Goal: Task Accomplishment & Management: Use online tool/utility

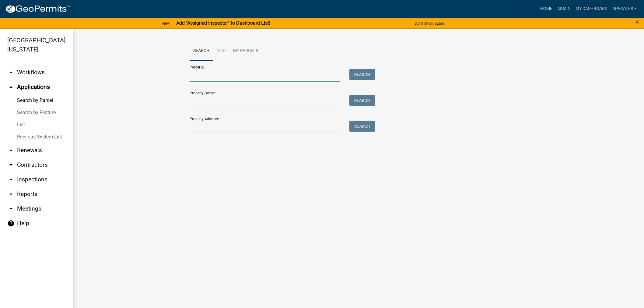
click at [256, 76] on input "Parcel ID:" at bounding box center [265, 75] width 151 height 12
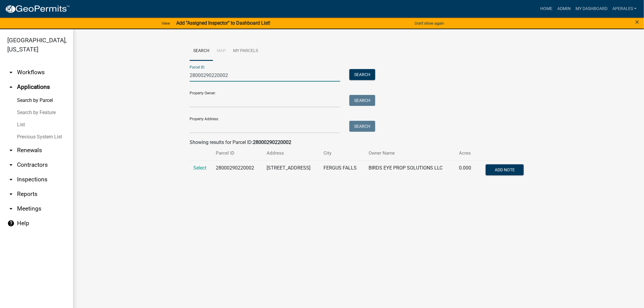
type input "28000290220002"
click at [197, 173] on td "Select" at bounding box center [201, 170] width 23 height 20
click at [199, 165] on span "Select" at bounding box center [199, 168] width 13 height 6
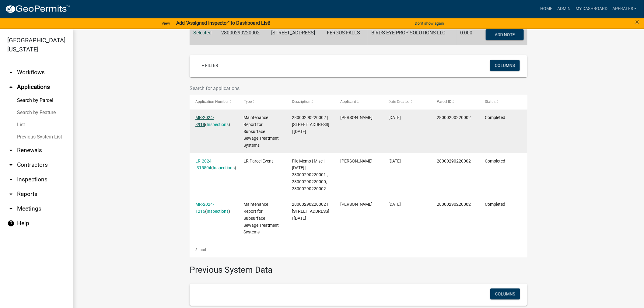
scroll to position [169, 0]
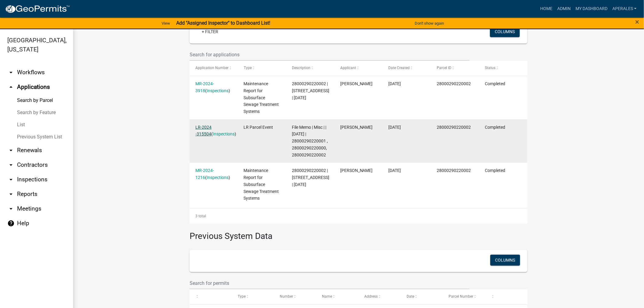
click at [205, 126] on link "LR-2024 -315504" at bounding box center [204, 131] width 16 height 12
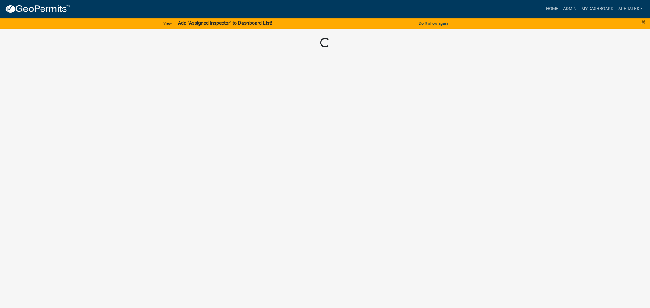
click at [205, 126] on body "Internet Explorer does NOT work with GeoPermits. Get a new browser for more sec…" at bounding box center [325, 154] width 650 height 308
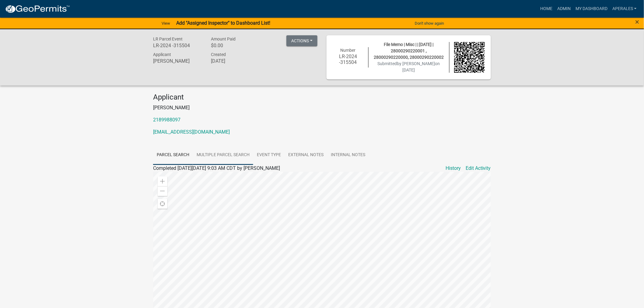
click at [221, 155] on link "Multiple Parcel Search" at bounding box center [223, 155] width 60 height 19
drag, startPoint x: 267, startPoint y: 156, endPoint x: 270, endPoint y: 156, distance: 3.4
click at [267, 156] on link "Event Type" at bounding box center [268, 155] width 31 height 19
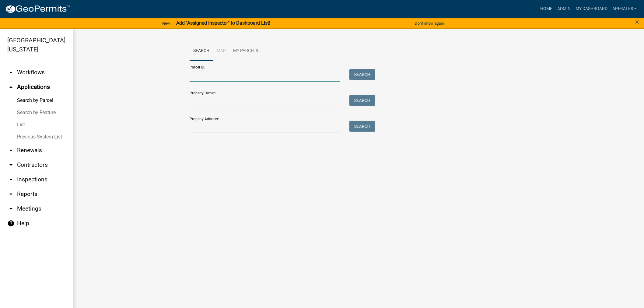
click at [197, 81] on input "Parcel ID:" at bounding box center [265, 75] width 151 height 12
click at [591, 5] on link "My Dashboard" at bounding box center [591, 9] width 37 height 12
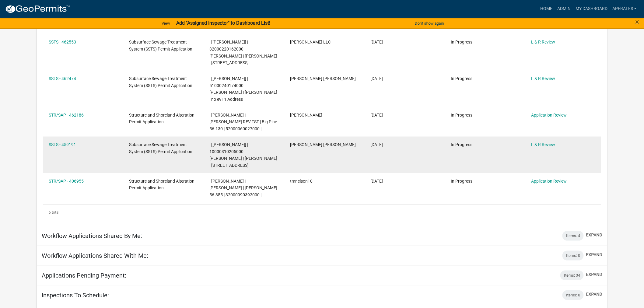
scroll to position [169, 0]
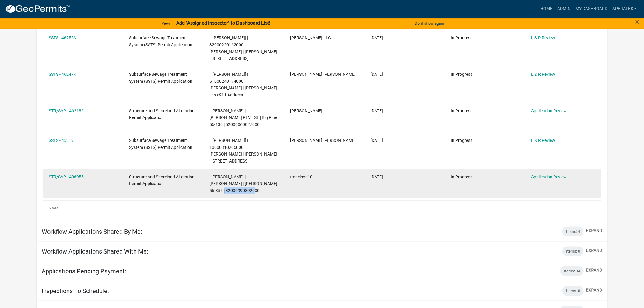
drag, startPoint x: 242, startPoint y: 190, endPoint x: 206, endPoint y: 191, distance: 35.7
click at [206, 191] on datatable-body-cell "| [PERSON_NAME] | [PERSON_NAME] | [PERSON_NAME] 56-355 | 32000990392000 |" at bounding box center [244, 184] width 80 height 30
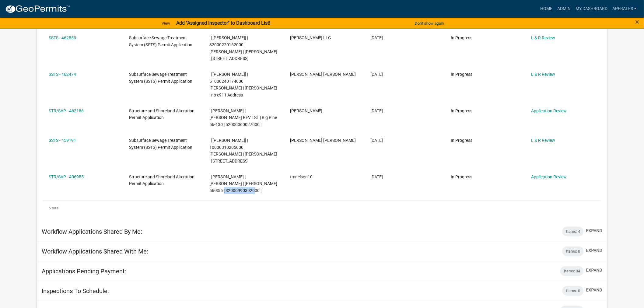
copy span "32000990392000"
click at [556, 11] on link "Admin" at bounding box center [564, 9] width 18 height 12
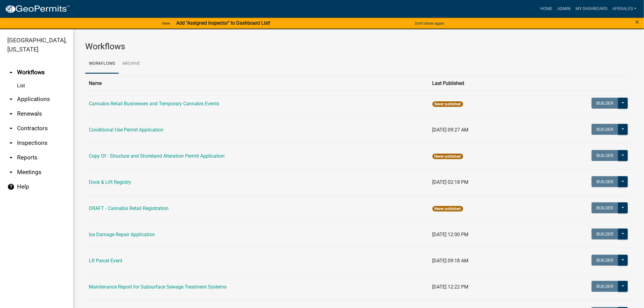
click at [26, 97] on link "arrow_drop_down Applications" at bounding box center [36, 99] width 73 height 15
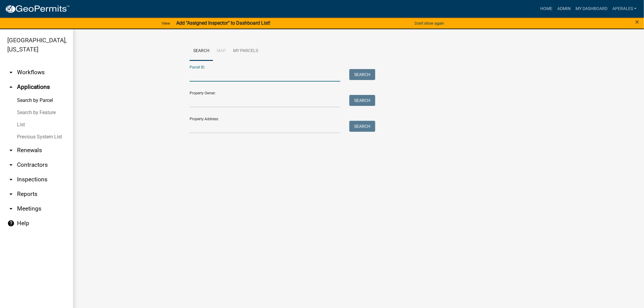
click at [260, 77] on input "Parcel ID:" at bounding box center [265, 75] width 151 height 12
paste input "32000990392000"
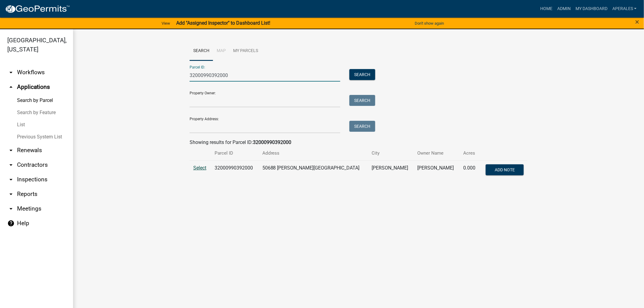
type input "32000990392000"
click at [202, 168] on span "Select" at bounding box center [199, 168] width 13 height 6
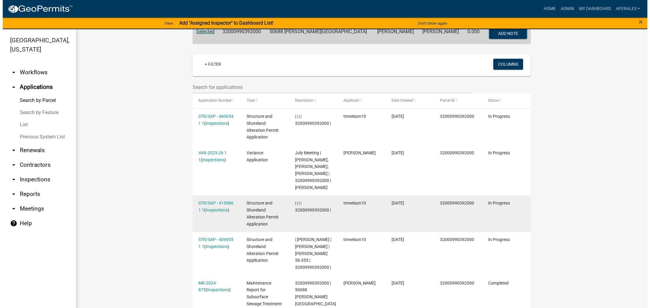
scroll to position [135, 0]
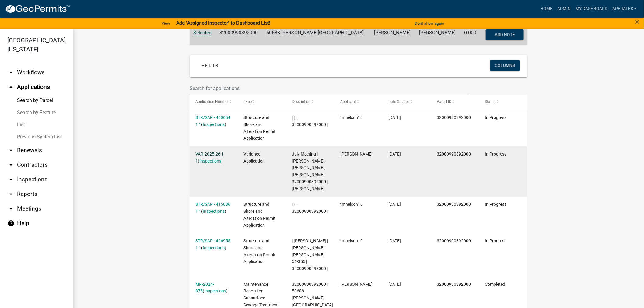
click at [203, 152] on link "VAR-2025-26 1 1" at bounding box center [210, 158] width 28 height 12
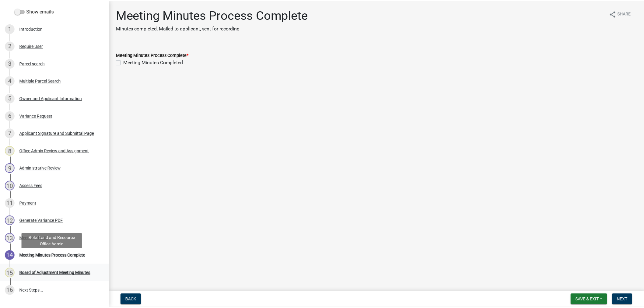
scroll to position [101, 0]
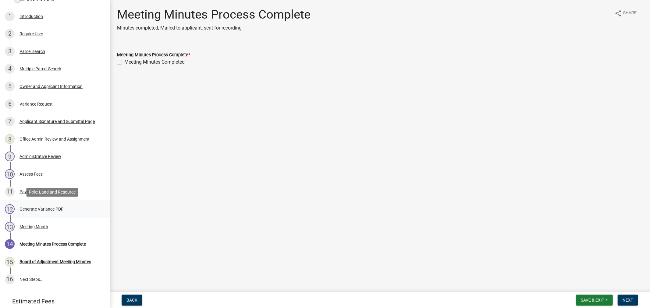
click at [40, 207] on div "Generate Variance PDF" at bounding box center [41, 209] width 44 height 4
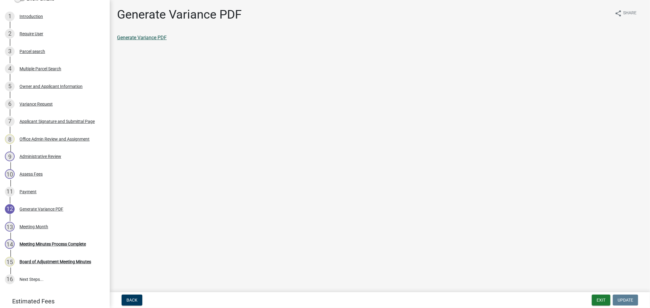
click at [141, 36] on link "Generate Variance PDF" at bounding box center [142, 38] width 50 height 6
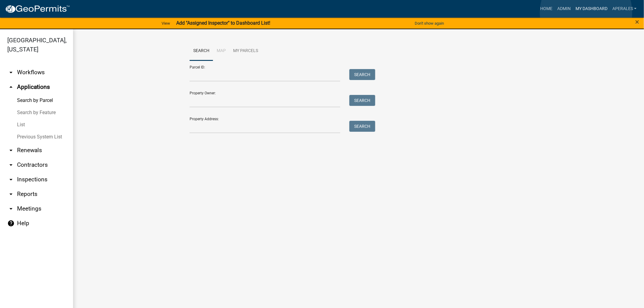
click at [587, 12] on link "My Dashboard" at bounding box center [591, 9] width 37 height 12
